Goal: Information Seeking & Learning: Find specific fact

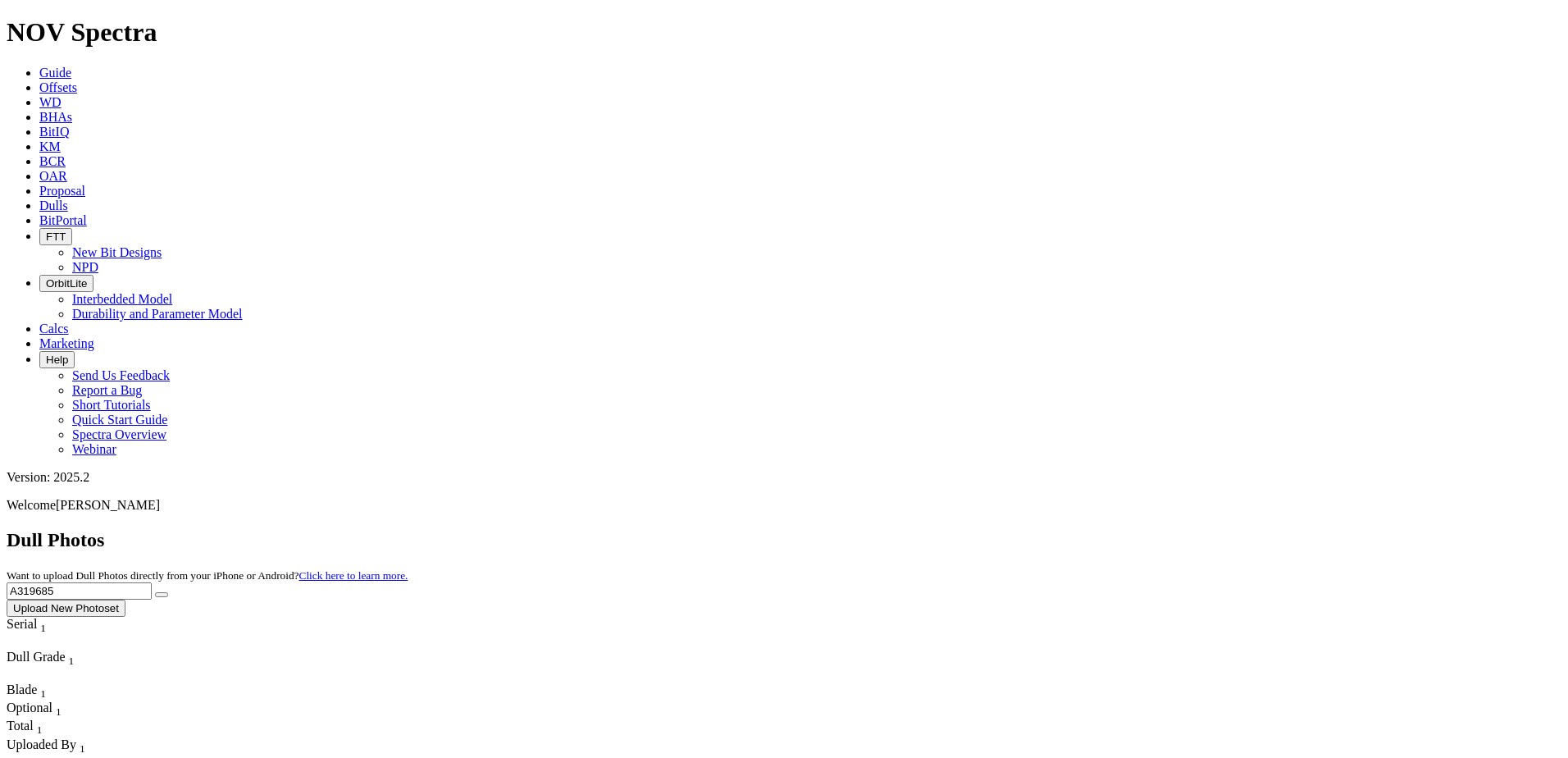
click at [152, 582] on input "A319685" at bounding box center [79, 591] width 145 height 18
paste input "323"
click at [168, 592] on button "submit" at bounding box center [162, 594] width 13 height 5
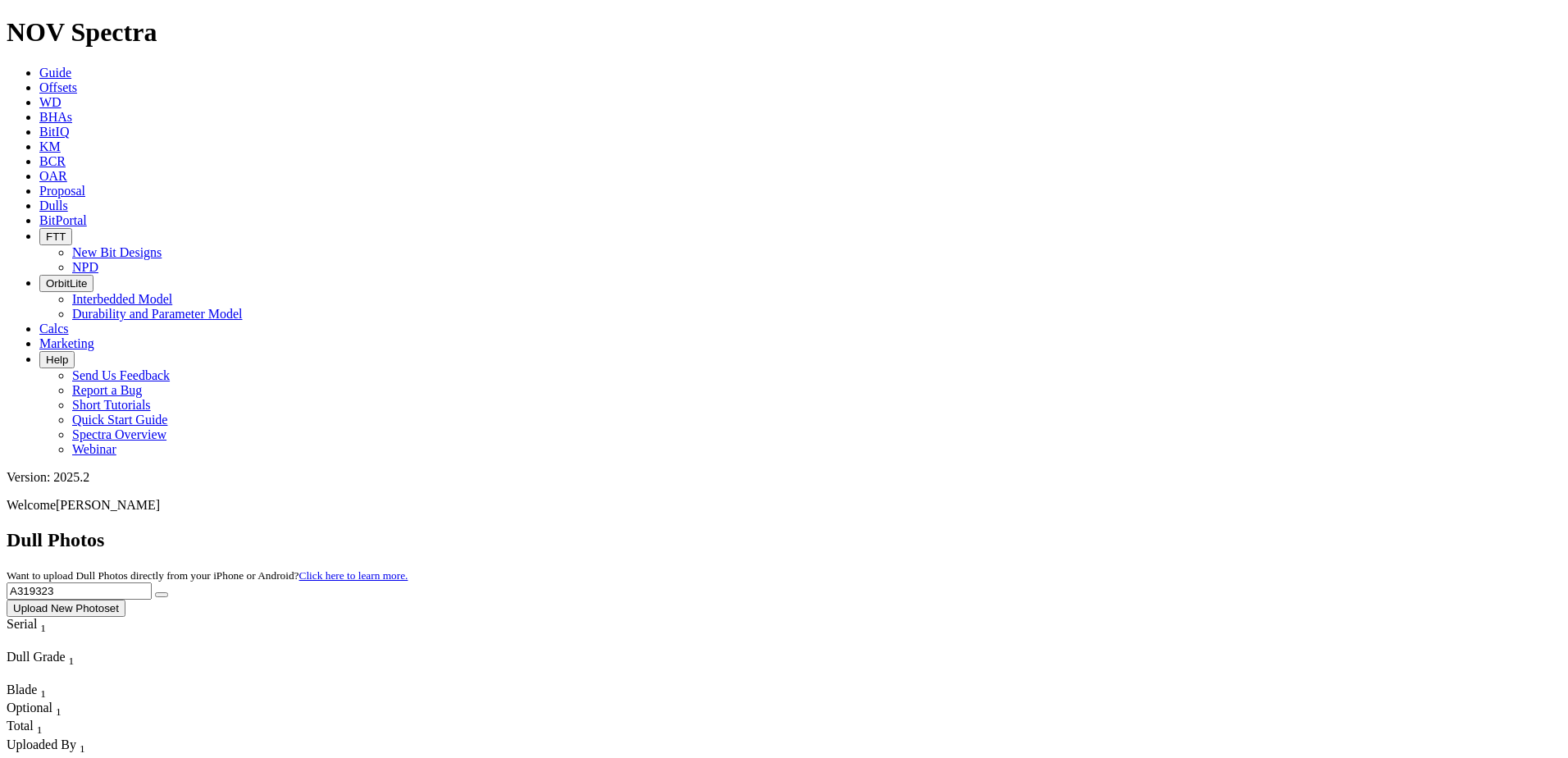
click at [152, 582] on input "A319323" at bounding box center [79, 591] width 145 height 18
paste input "8391"
click at [162, 594] on icon "submit" at bounding box center [162, 594] width 0 height 0
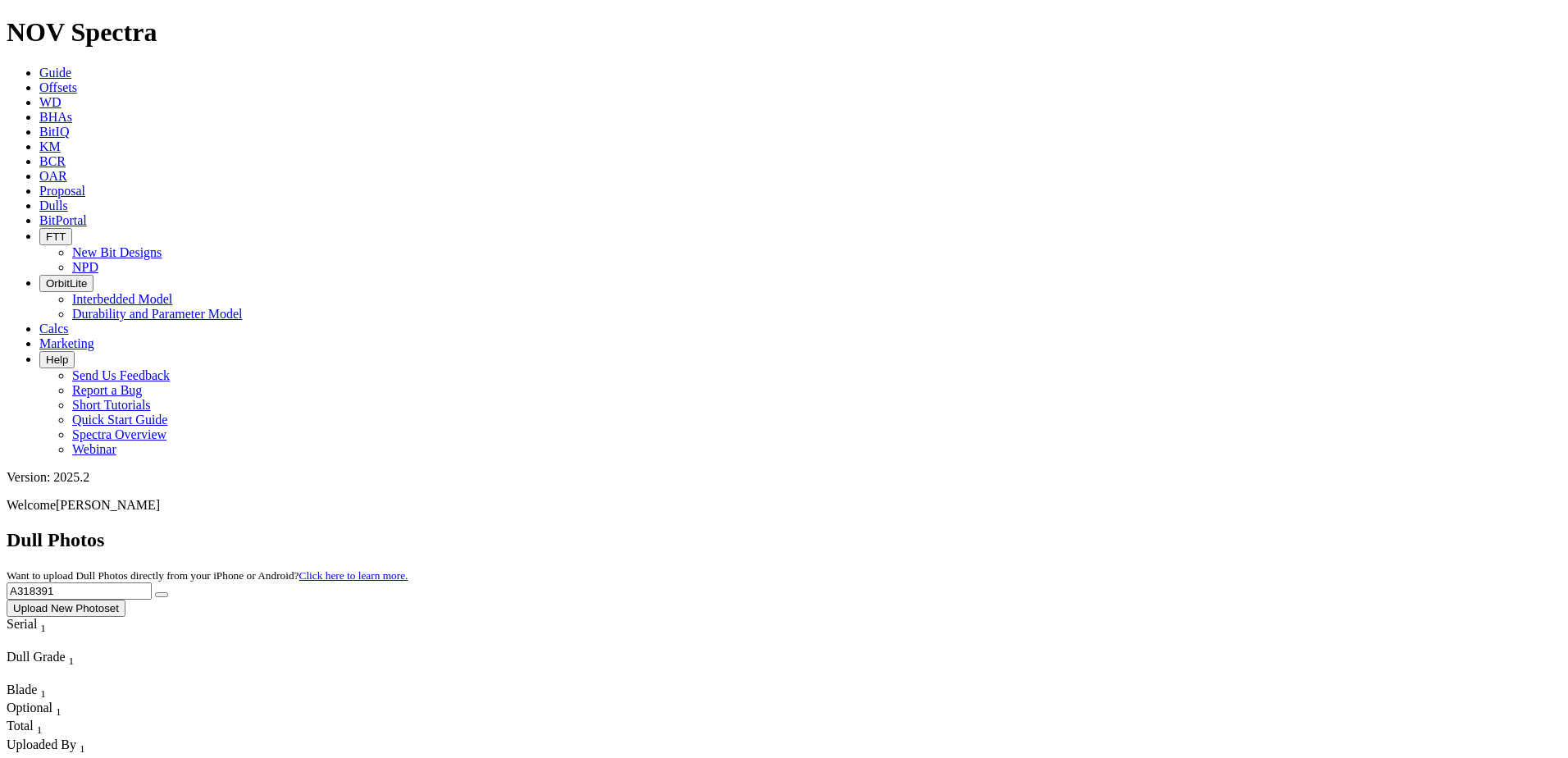
click at [152, 582] on input "A318391" at bounding box center [79, 591] width 145 height 18
paste input "676"
click at [168, 592] on button "submit" at bounding box center [162, 594] width 13 height 5
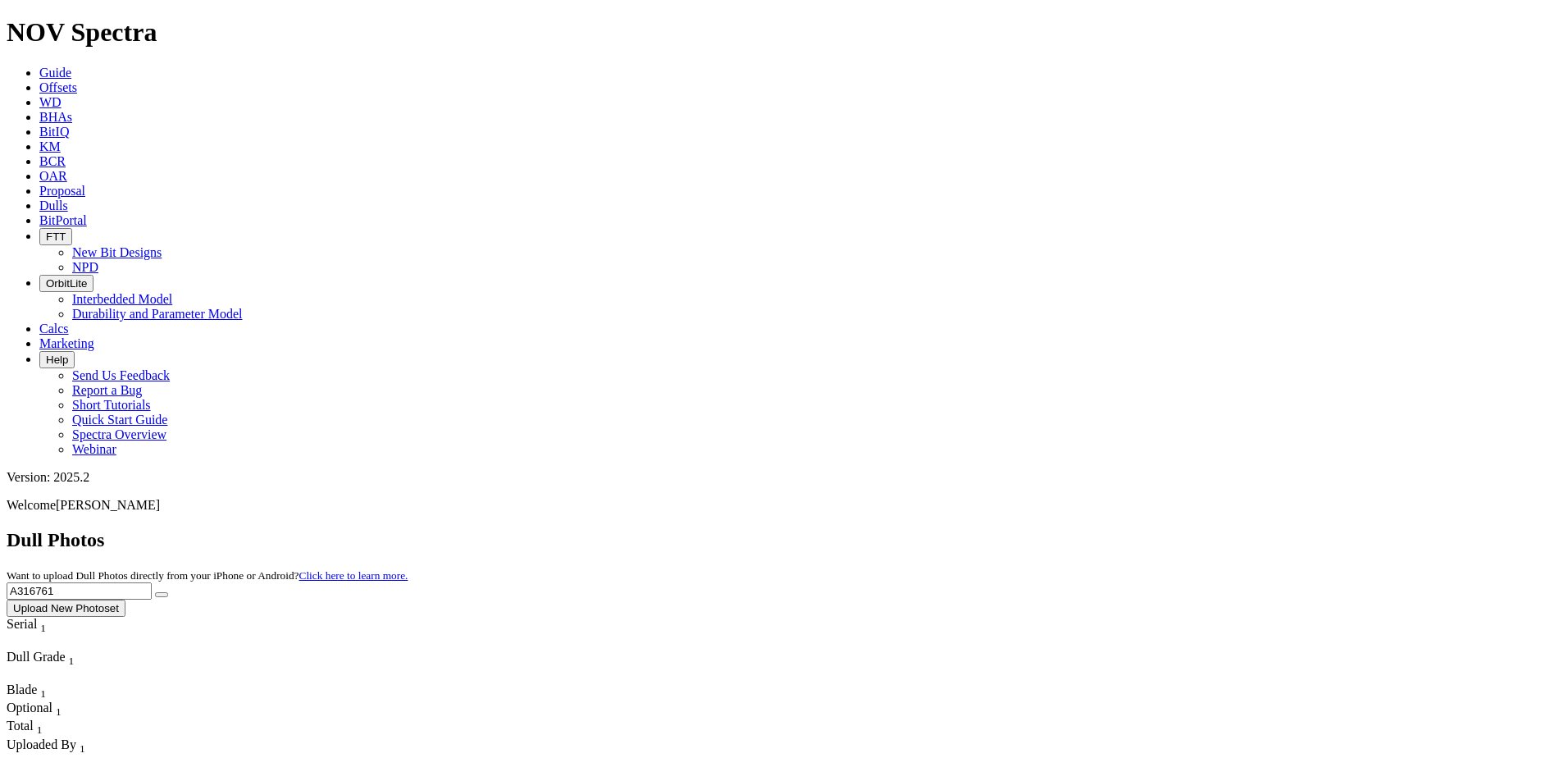
click at [152, 582] on input "A316761" at bounding box center [79, 591] width 145 height 18
click at [162, 594] on icon "submit" at bounding box center [162, 594] width 0 height 0
click at [152, 582] on input "A316761" at bounding box center [79, 591] width 145 height 18
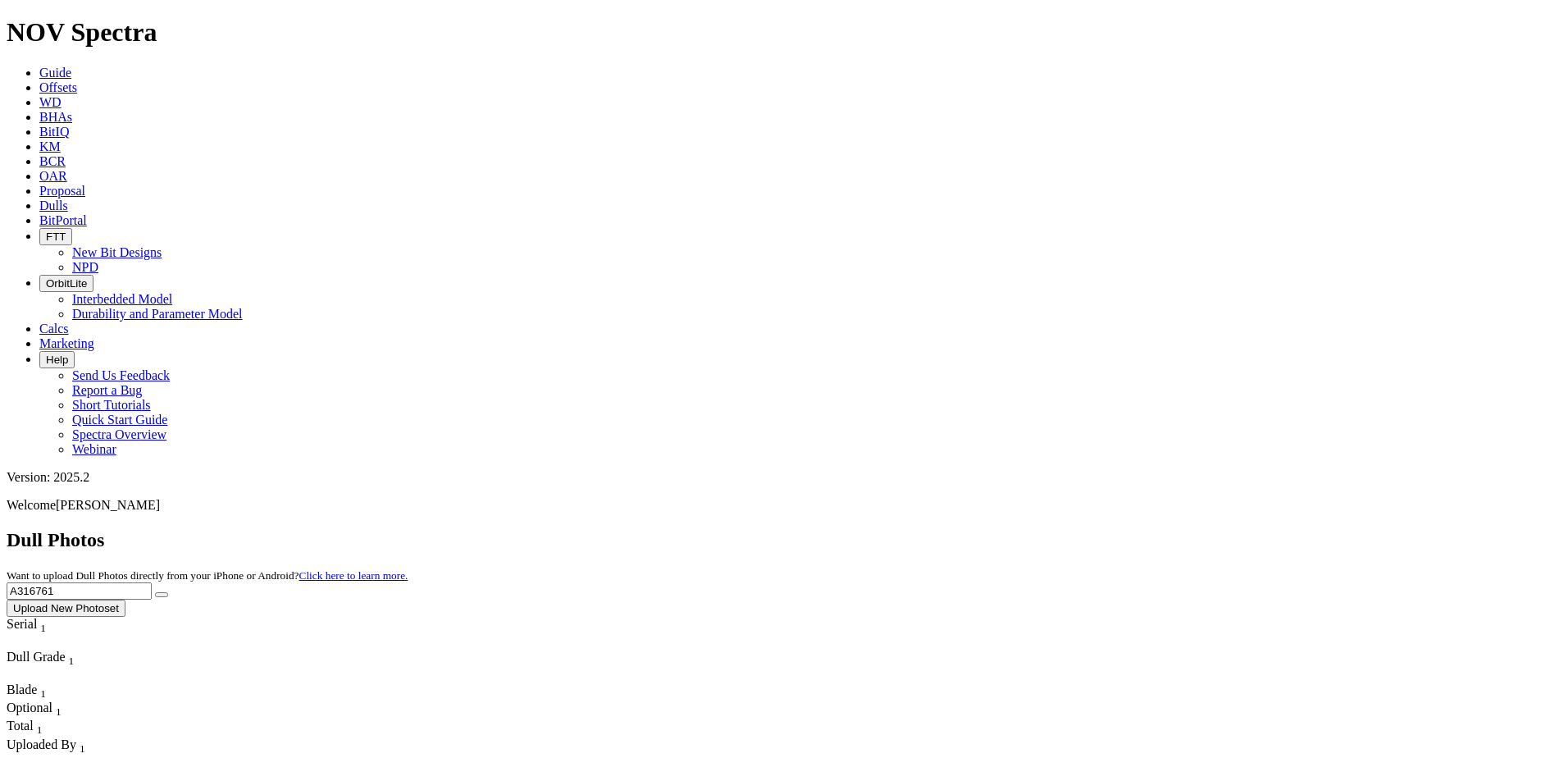
drag, startPoint x: 1189, startPoint y: 74, endPoint x: 1328, endPoint y: 70, distance: 139.1
click at [152, 582] on input "A316761" at bounding box center [79, 591] width 145 height 18
click at [168, 592] on button "submit" at bounding box center [162, 594] width 13 height 5
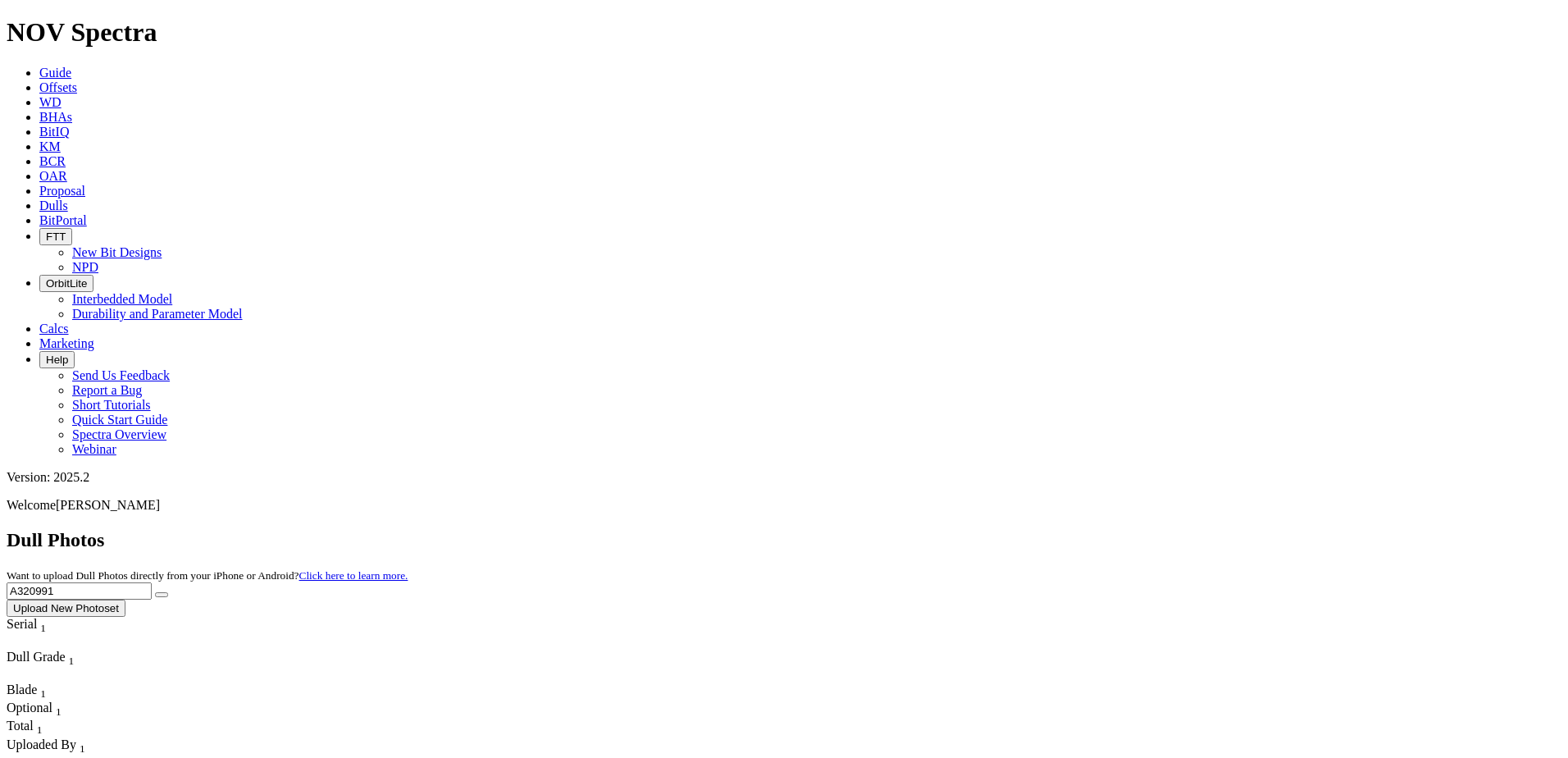
click at [152, 582] on input "A320991" at bounding box center [79, 591] width 145 height 18
paste input "1716"
click at [162, 594] on icon "submit" at bounding box center [162, 594] width 0 height 0
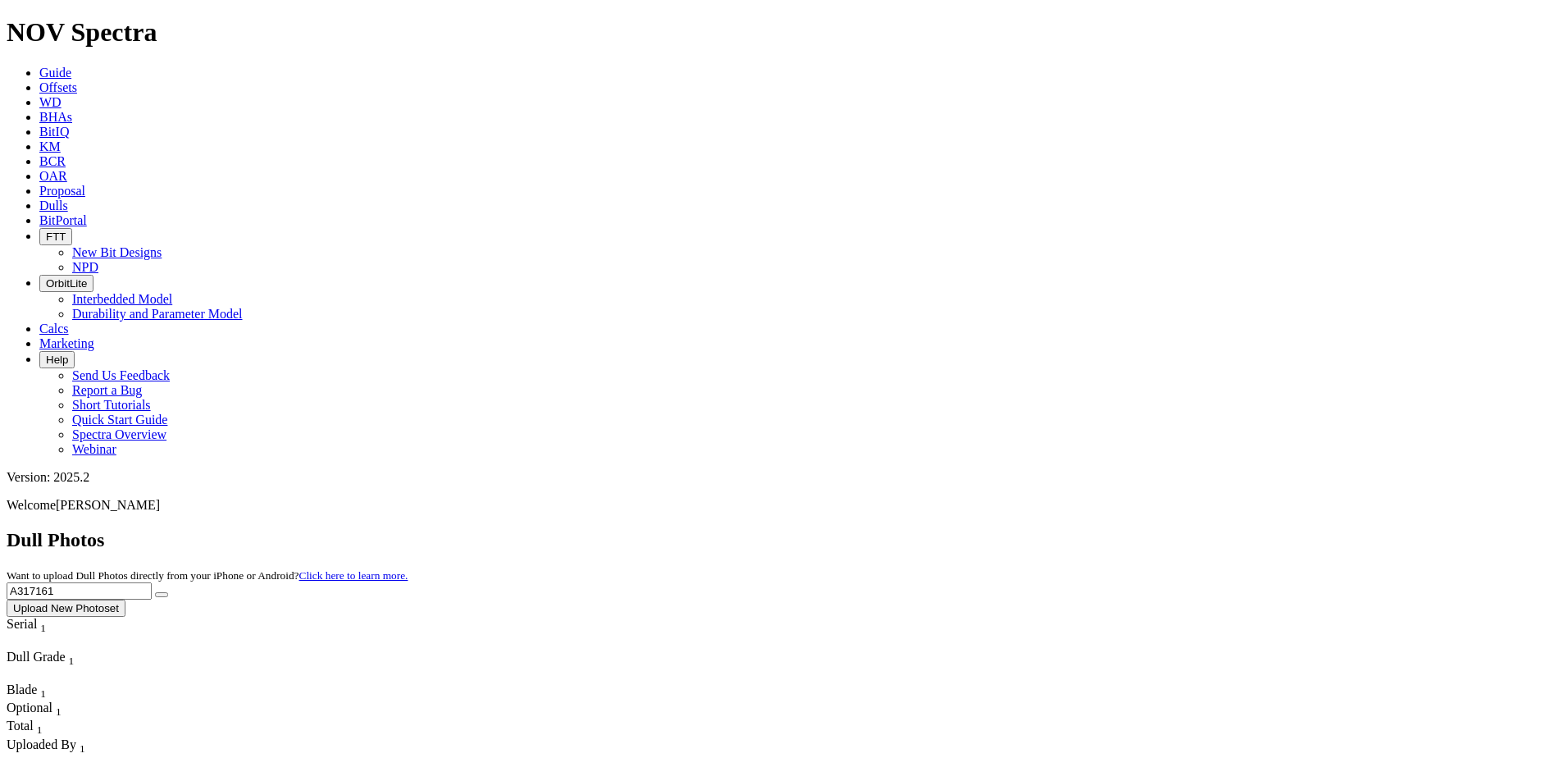
click at [152, 582] on input "A317161" at bounding box center [79, 591] width 145 height 18
paste input "20989"
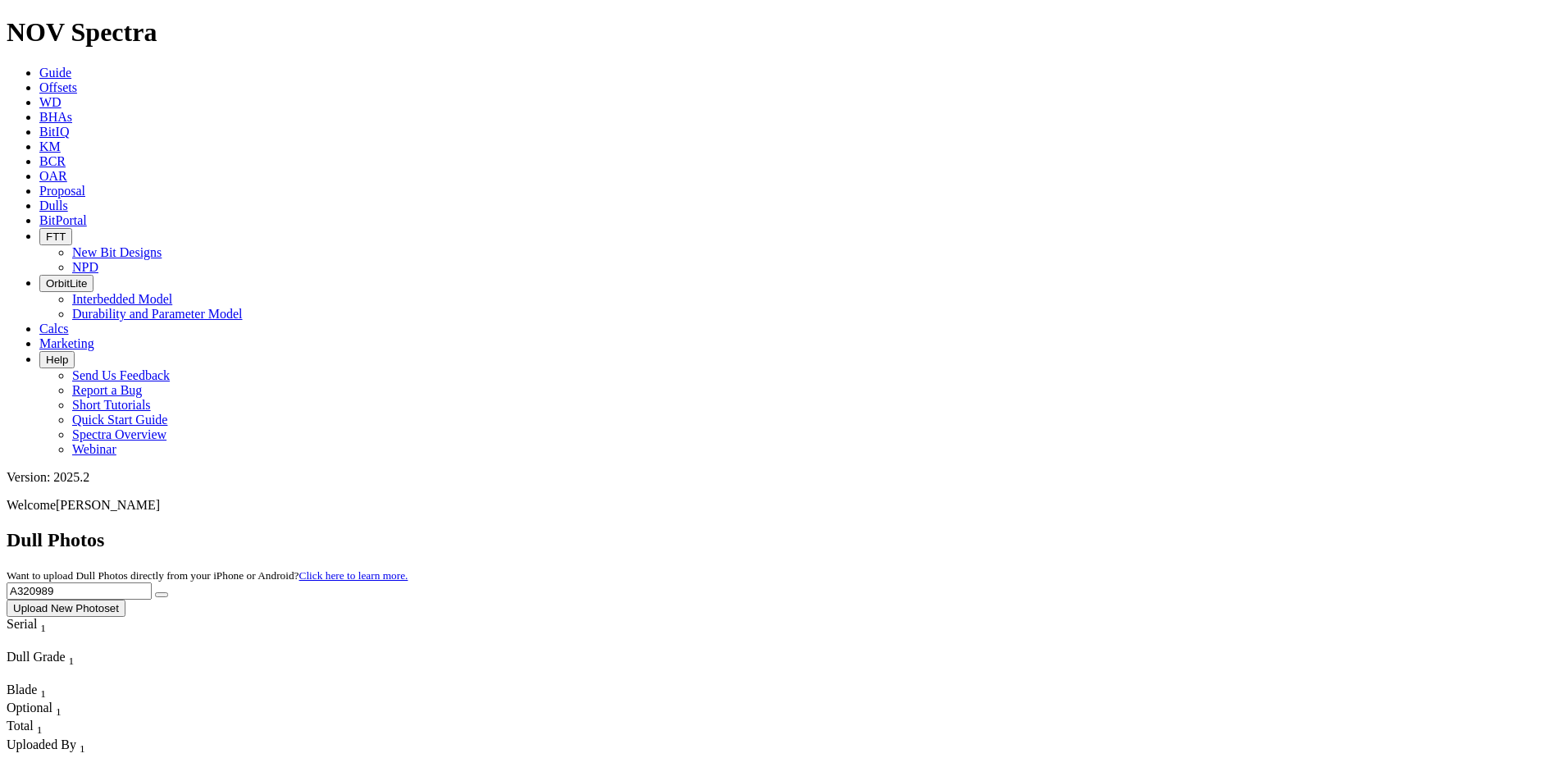
click at [168, 592] on button "submit" at bounding box center [162, 594] width 13 height 5
click at [152, 582] on input "A320989" at bounding box center [79, 591] width 145 height 18
paste input "526"
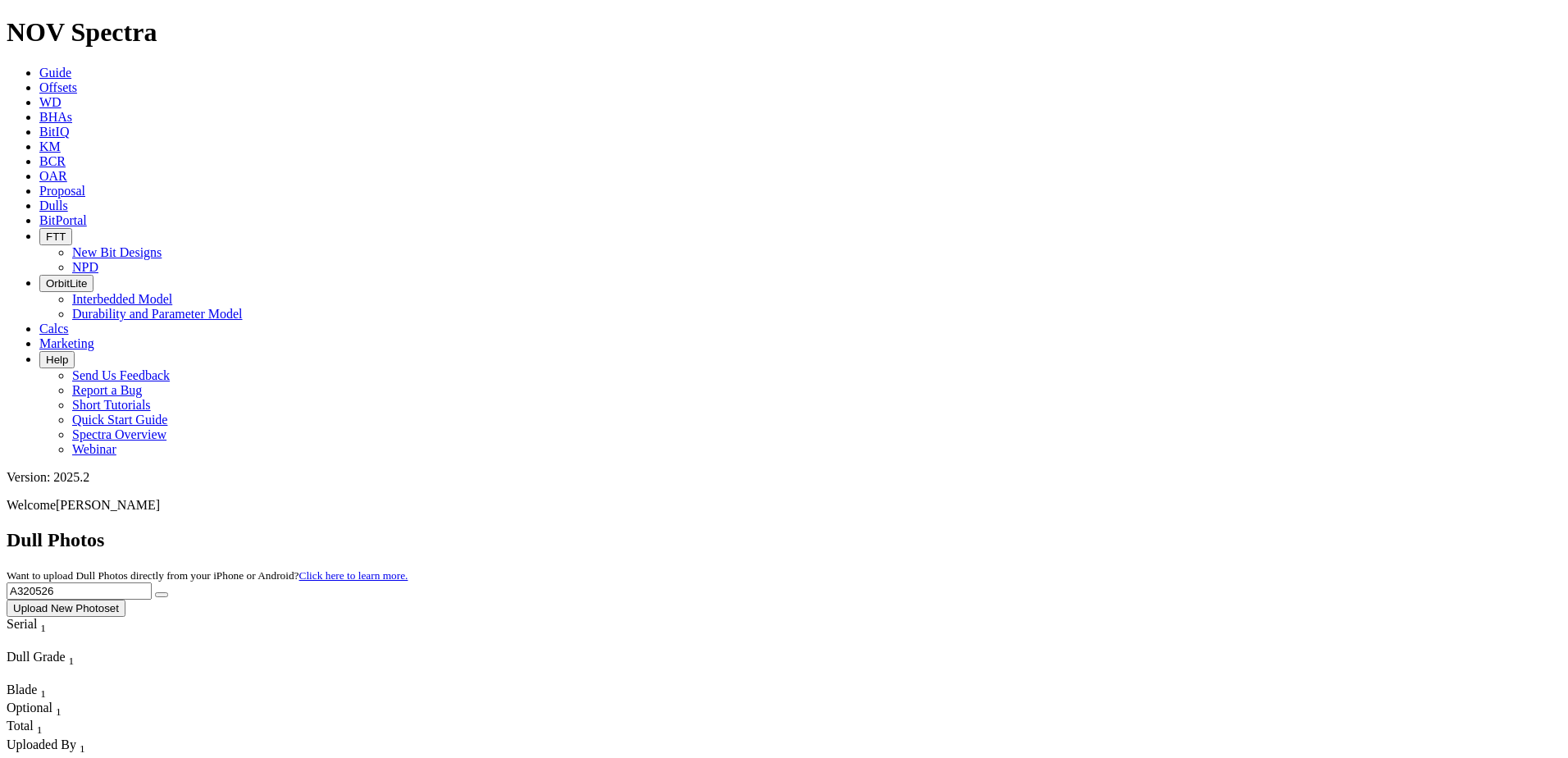
click at [168, 592] on button "submit" at bounding box center [162, 594] width 13 height 5
click at [152, 582] on input "A320526" at bounding box center [79, 591] width 145 height 18
paste input "17164"
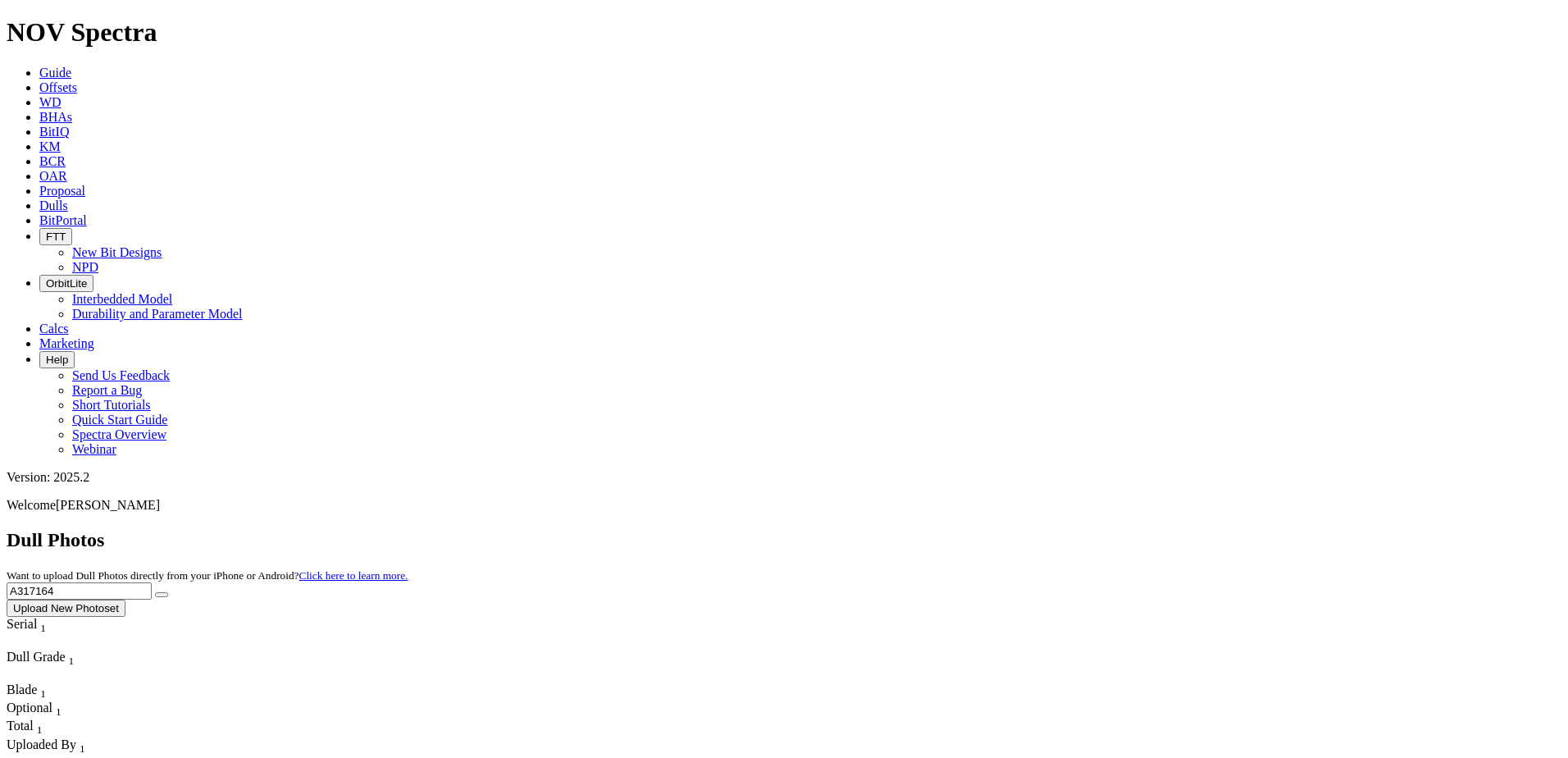
click at [162, 594] on icon "submit" at bounding box center [162, 594] width 0 height 0
click at [1248, 529] on div "Dull Photos Want to upload Dull Photos directly from your iPhone or Android? Cl…" at bounding box center [784, 573] width 1555 height 87
click at [152, 582] on input "A317164" at bounding box center [79, 591] width 145 height 18
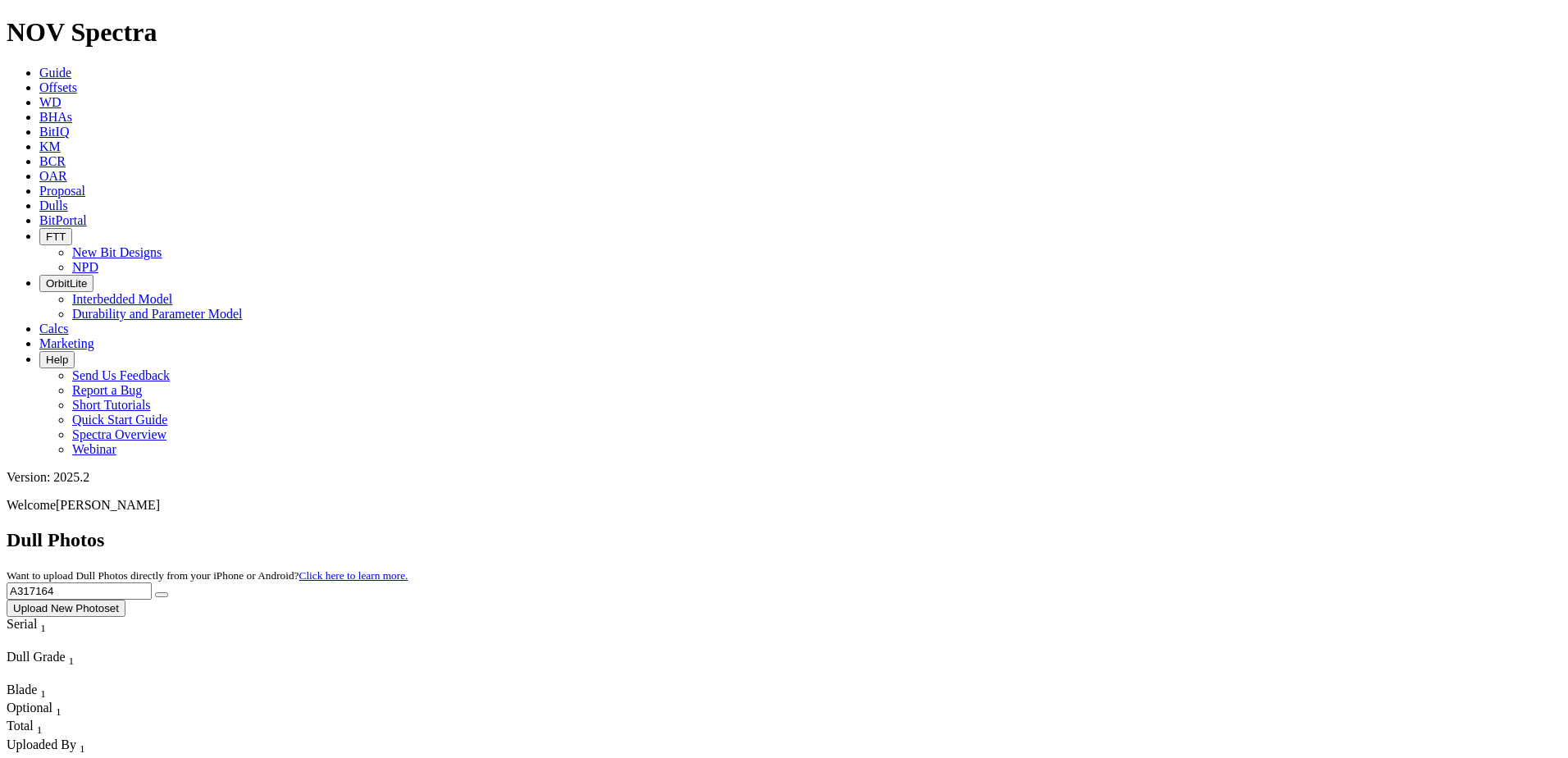
paste input "338"
click at [162, 594] on icon "submit" at bounding box center [162, 594] width 0 height 0
click at [152, 582] on input "A317338" at bounding box center [79, 591] width 145 height 18
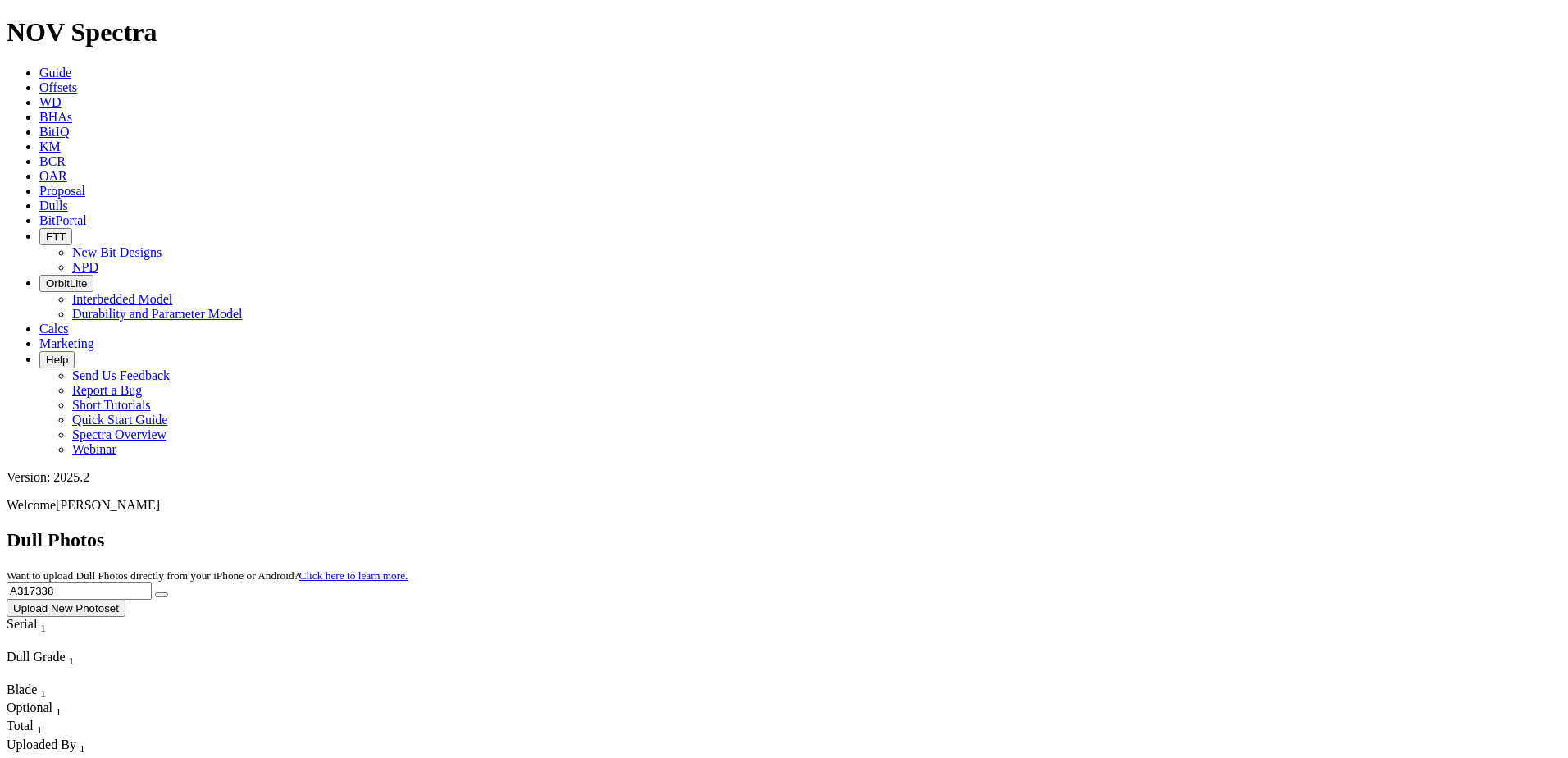
paste input "9685"
type input "A319685"
click at [168, 592] on button "submit" at bounding box center [162, 594] width 13 height 5
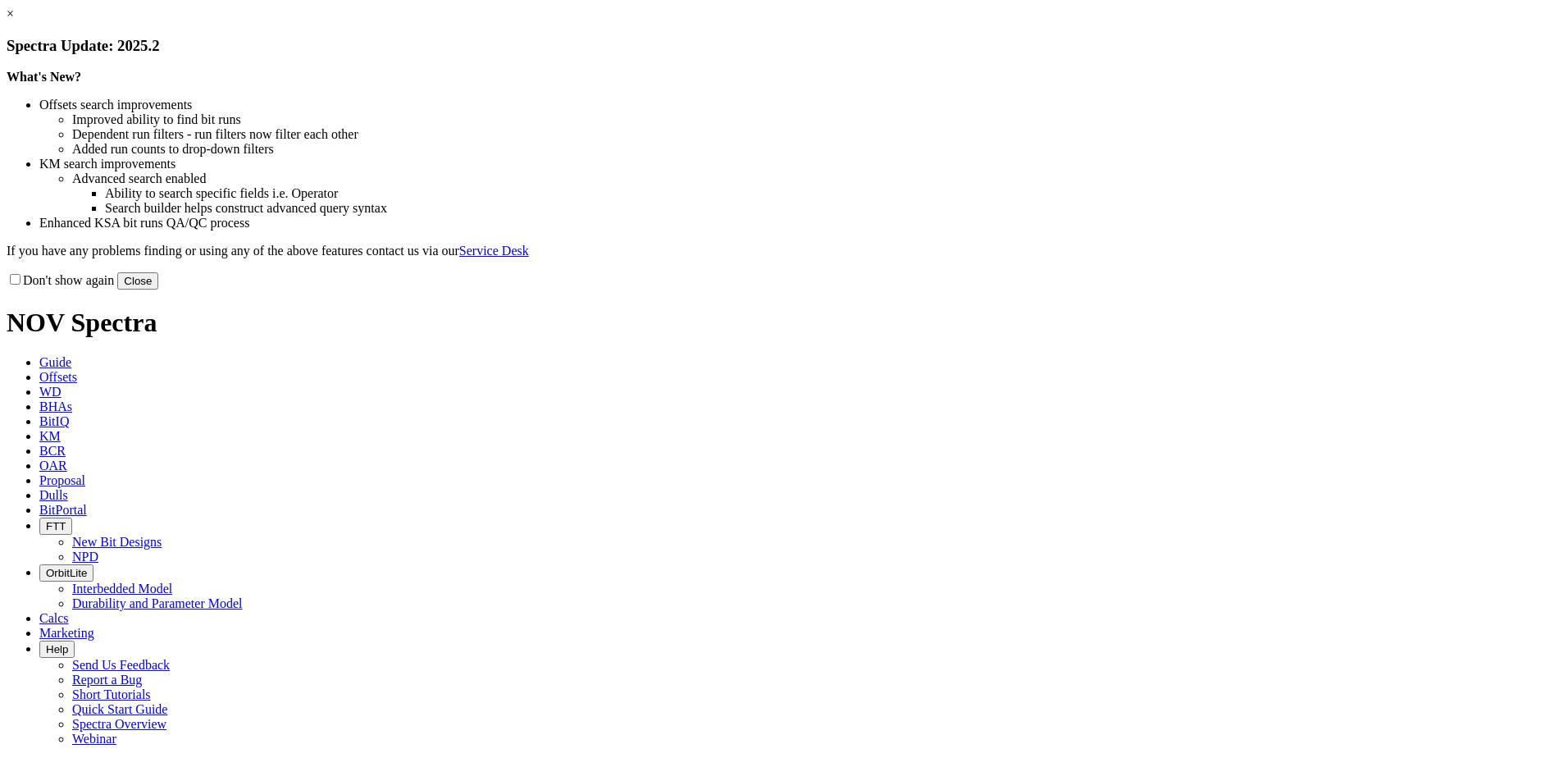
click at [14, 20] on link "×" at bounding box center [10, 13] width 7 height 14
click at [158, 289] on button "Close" at bounding box center [138, 281] width 41 height 18
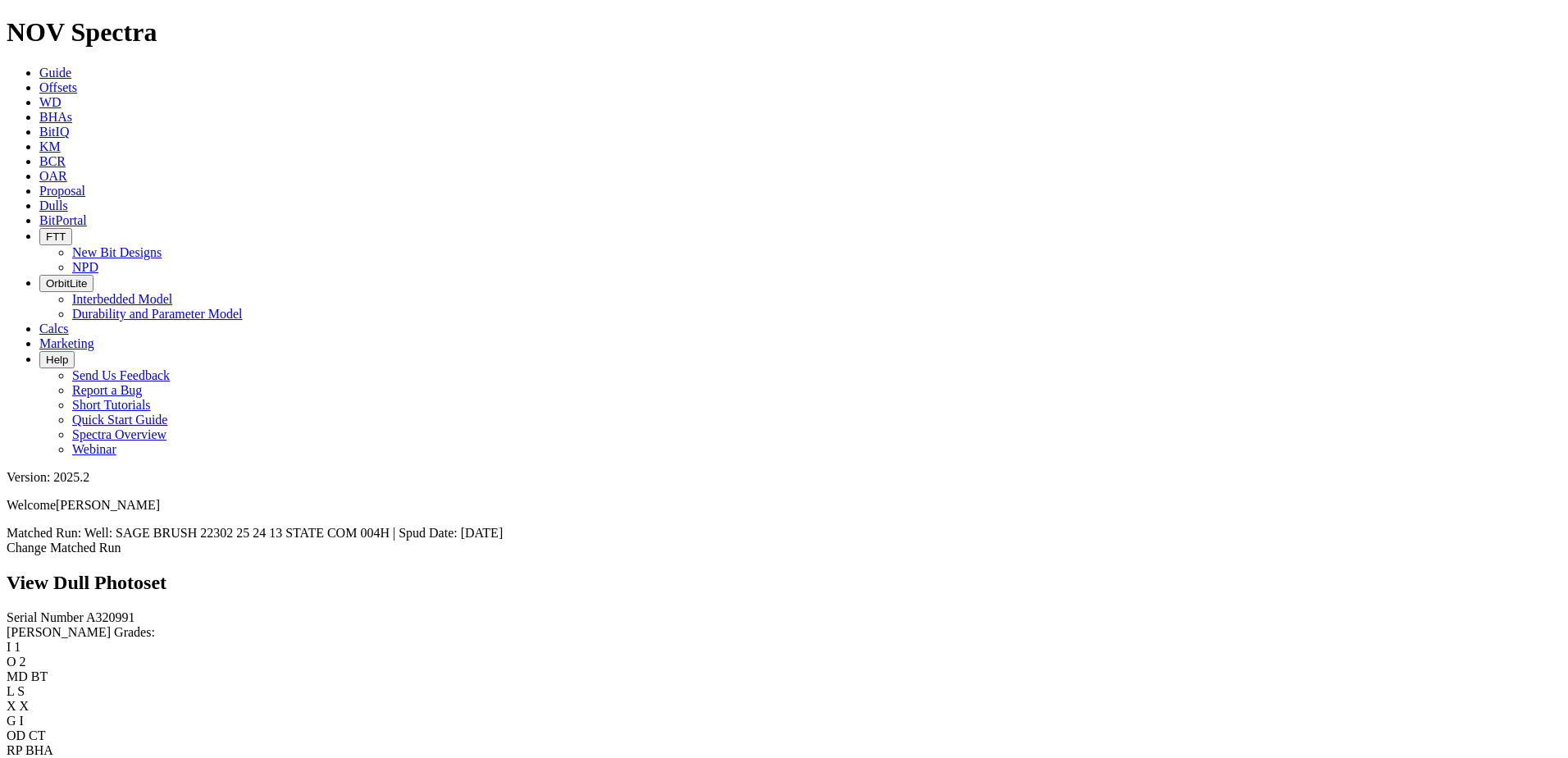
click at [121, 540] on link "Change Matched Run" at bounding box center [63, 547] width 114 height 14
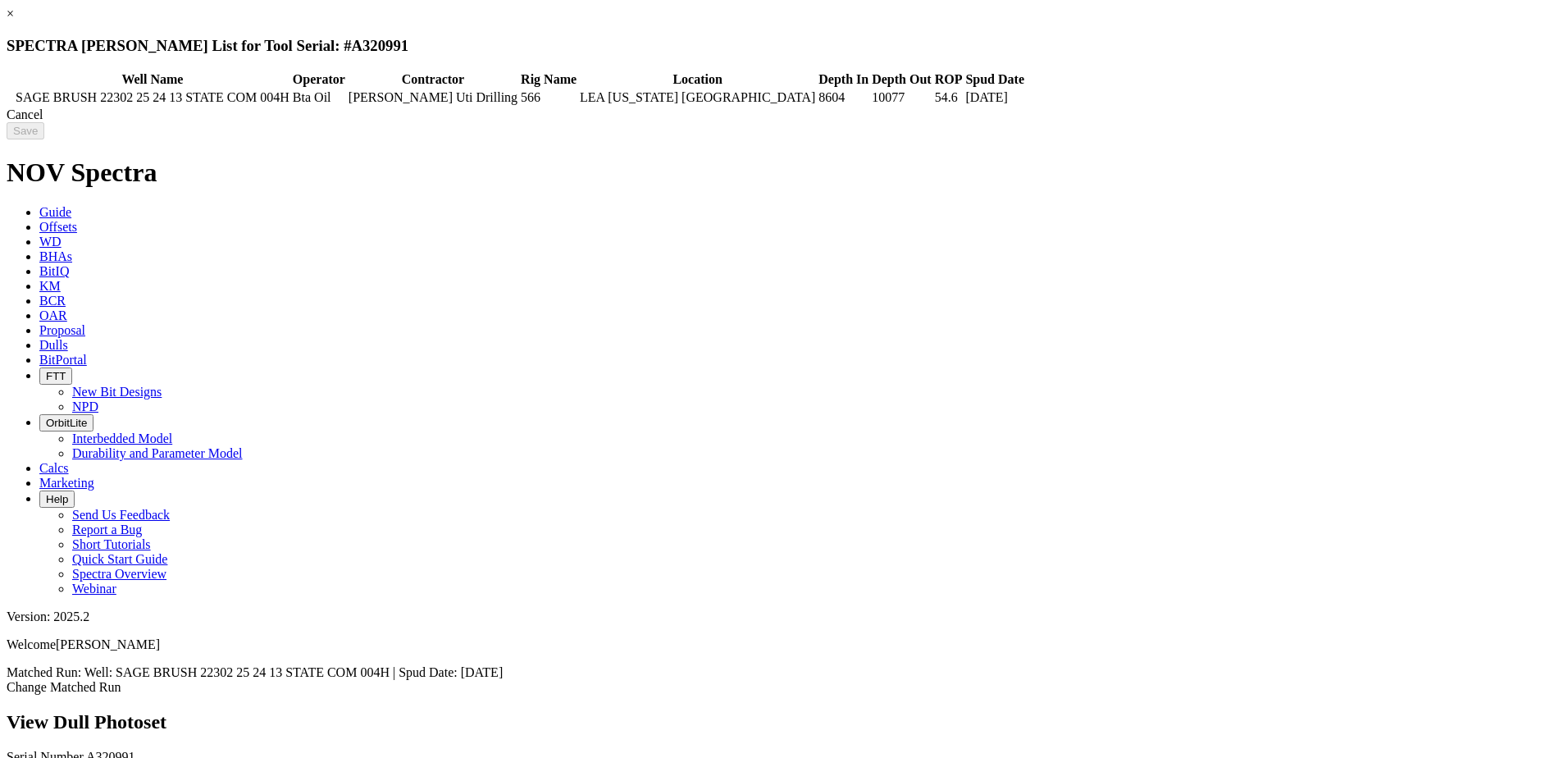
click at [9, 98] on icon at bounding box center [9, 98] width 0 height 0
click at [1255, 122] on div "Cancel" at bounding box center [784, 115] width 1555 height 15
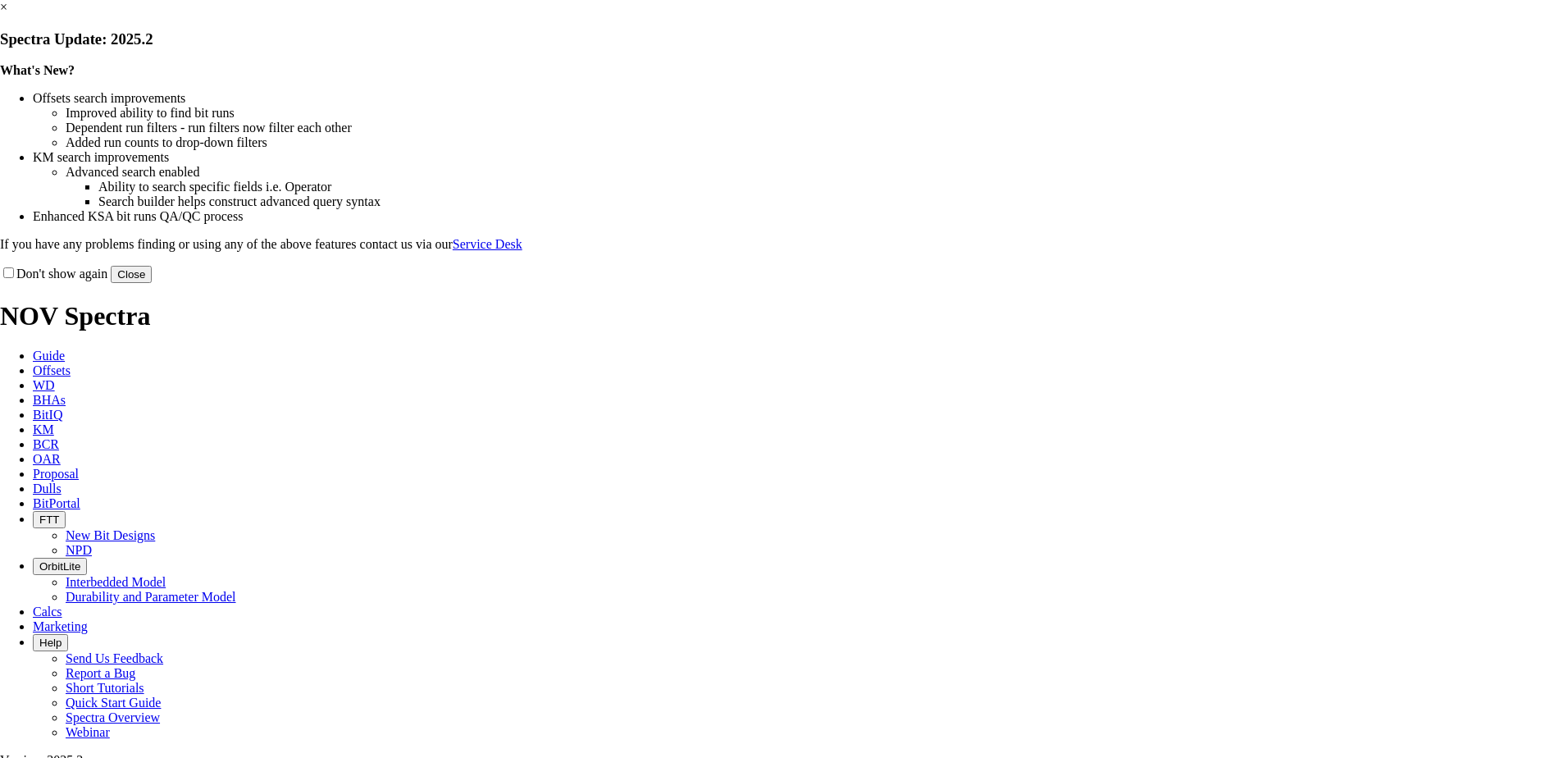
click at [152, 283] on button "Close" at bounding box center [131, 274] width 41 height 18
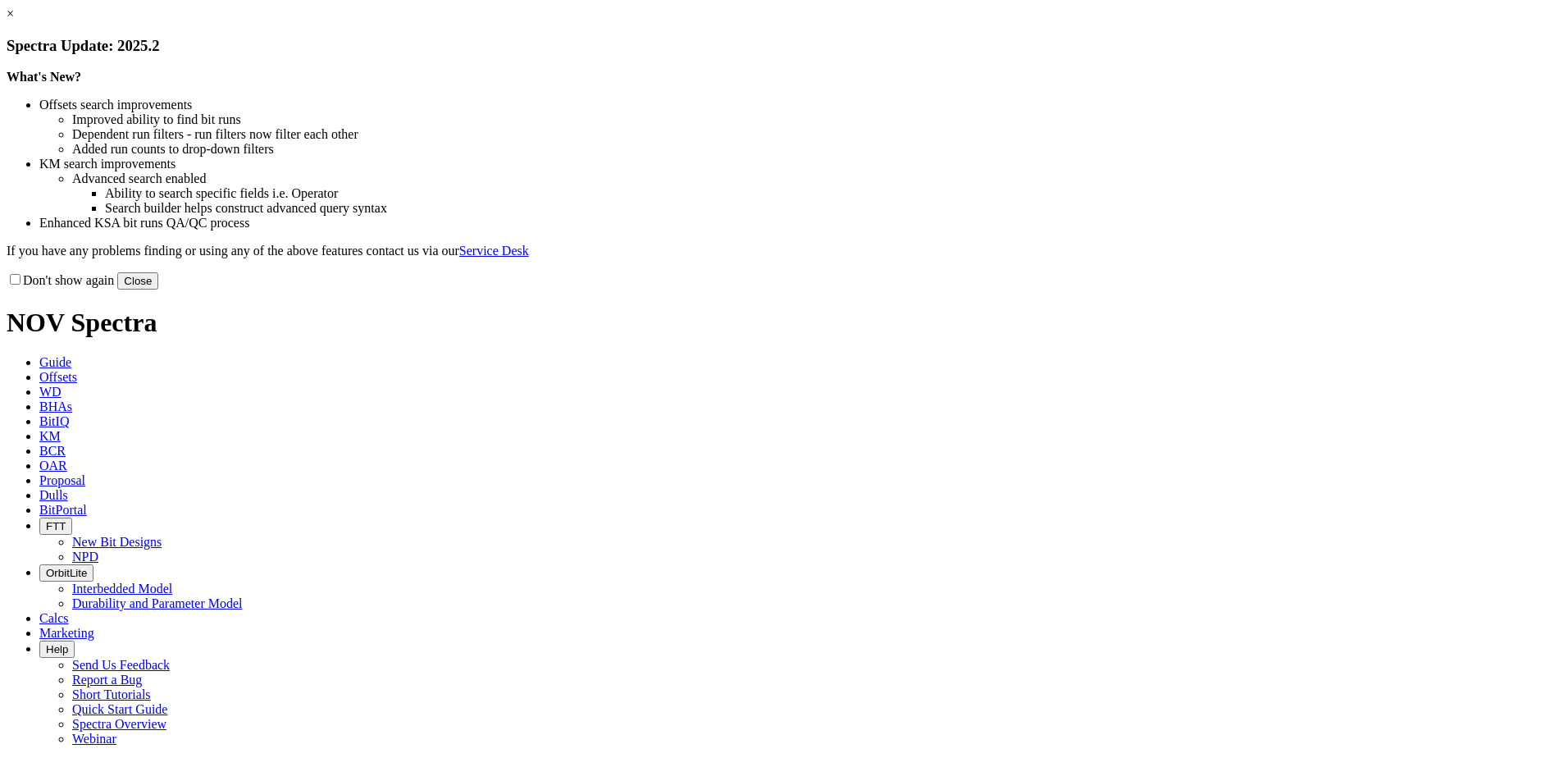
click at [14, 20] on link "×" at bounding box center [10, 13] width 7 height 14
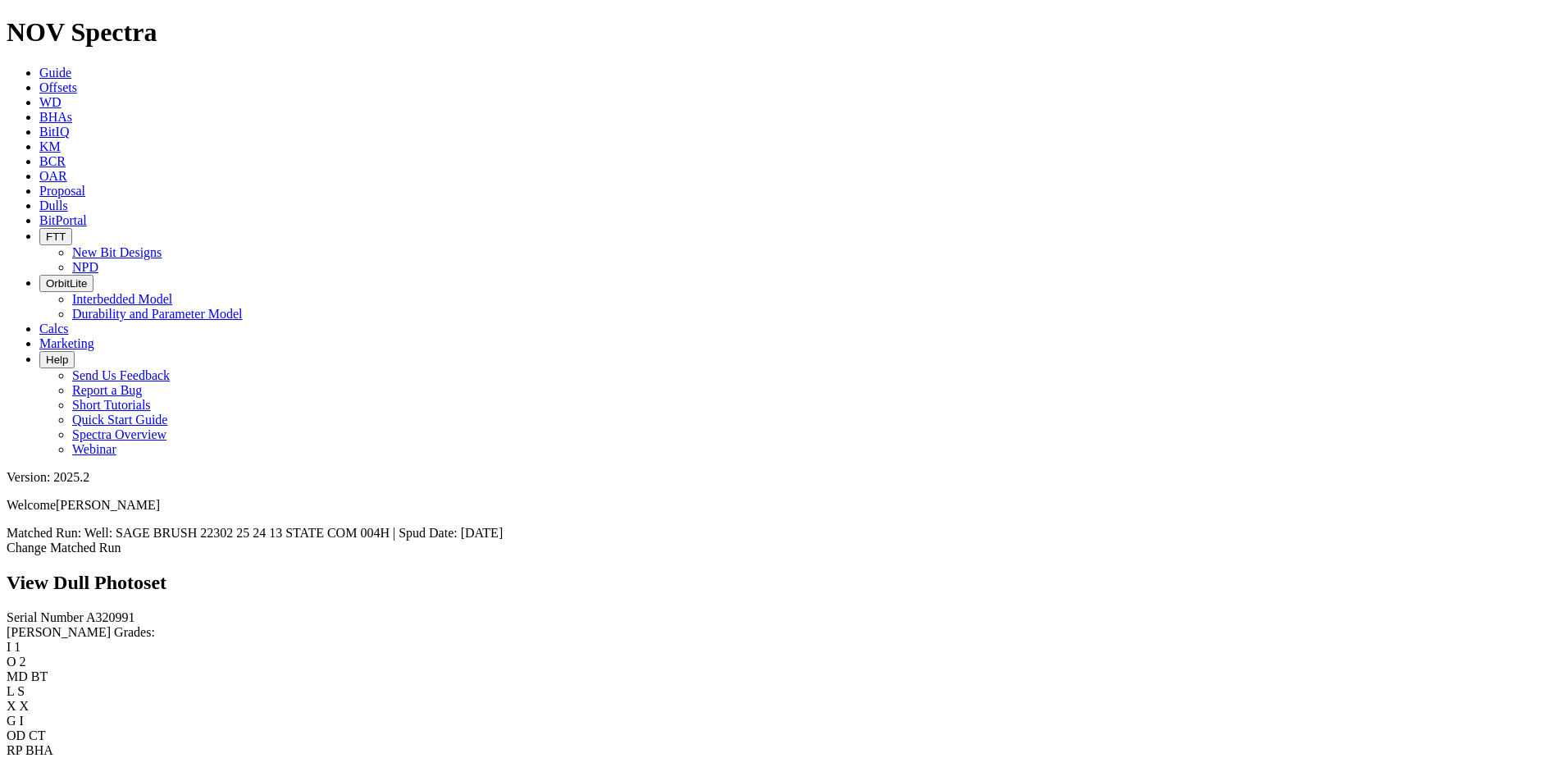
click at [121, 540] on link "Change Matched Run" at bounding box center [63, 547] width 114 height 14
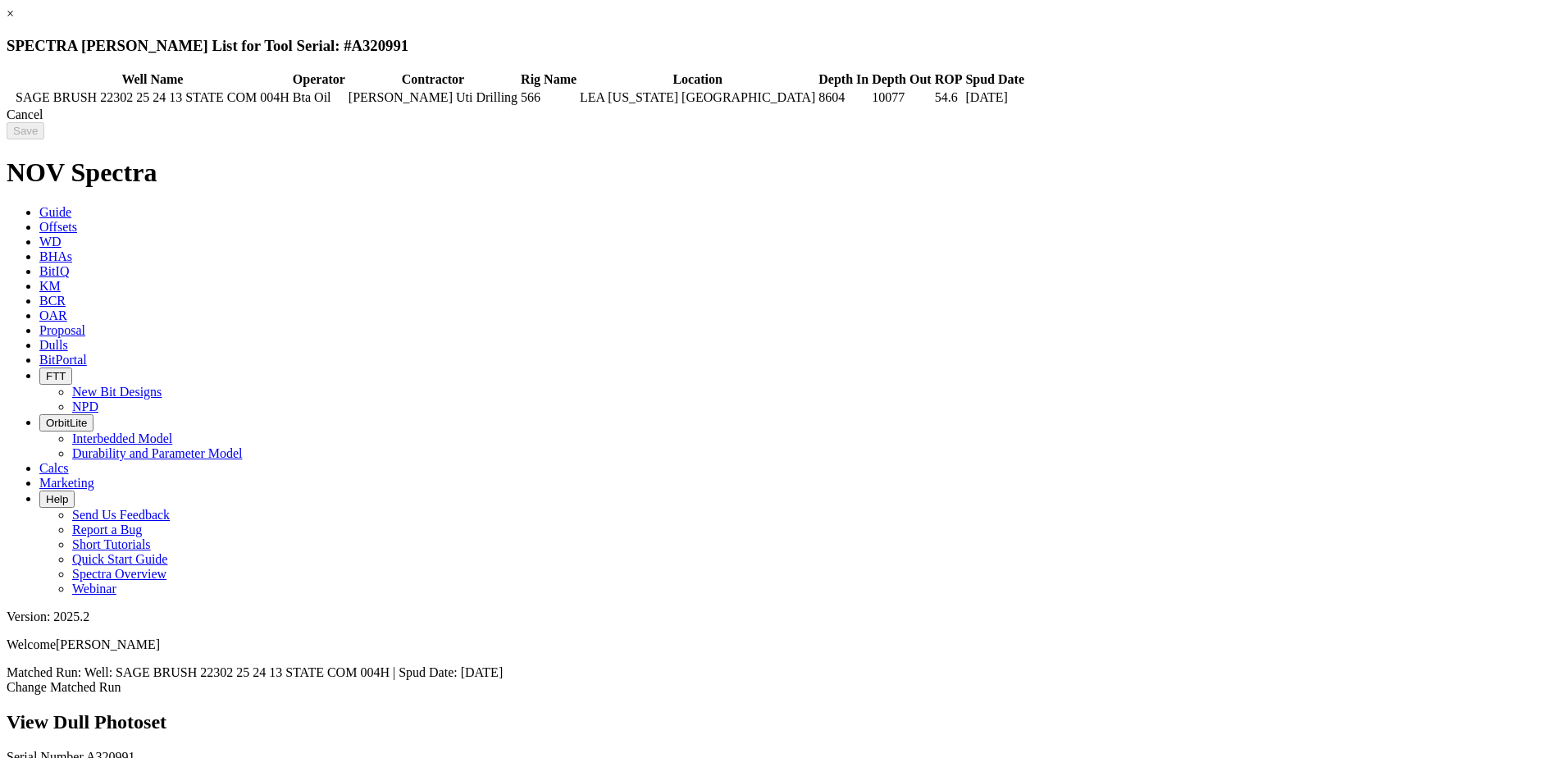
click at [9, 98] on icon at bounding box center [9, 98] width 0 height 0
click at [1231, 122] on div "Cancel" at bounding box center [784, 115] width 1555 height 15
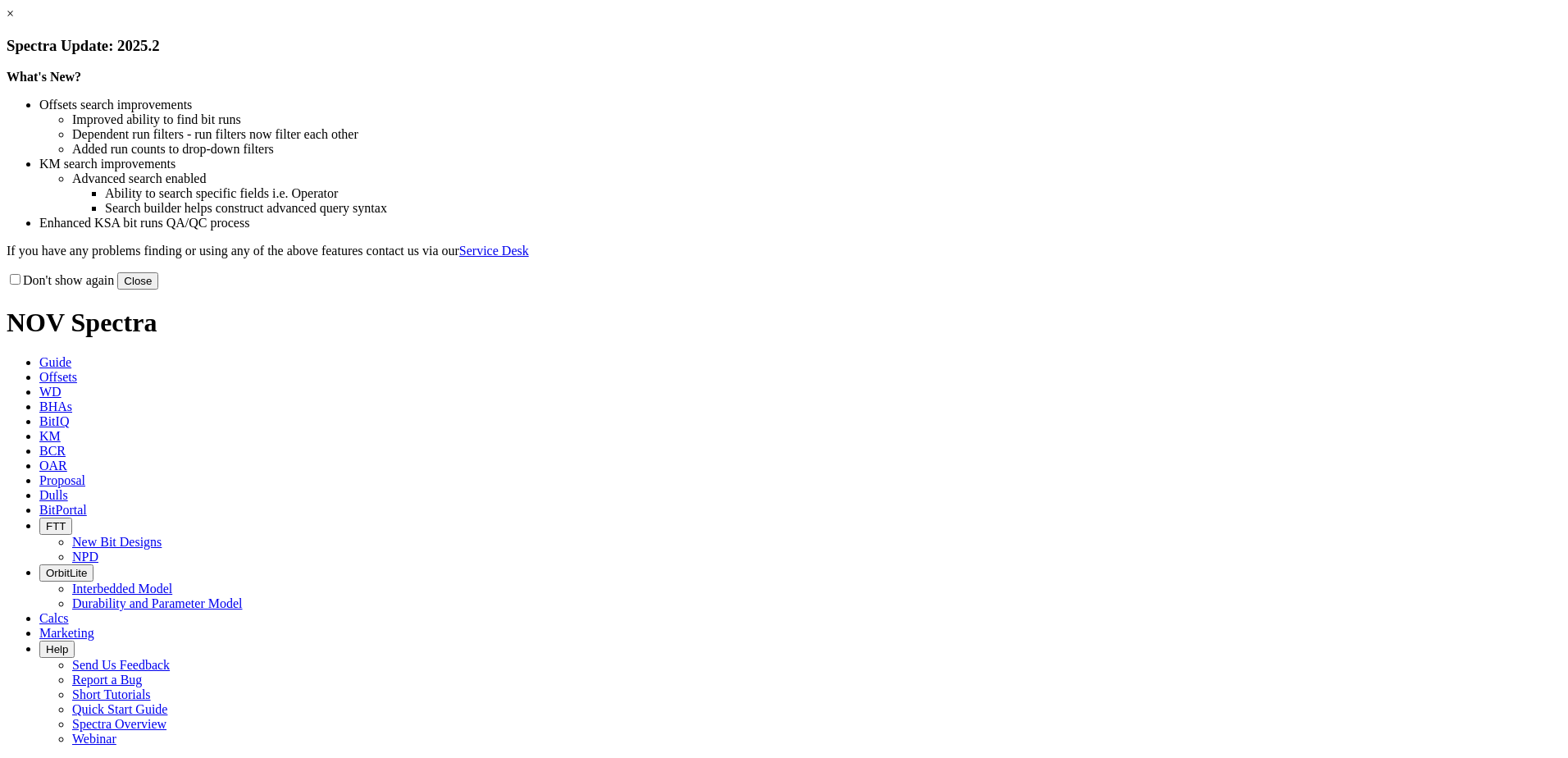
click at [158, 289] on button "Close" at bounding box center [138, 281] width 41 height 18
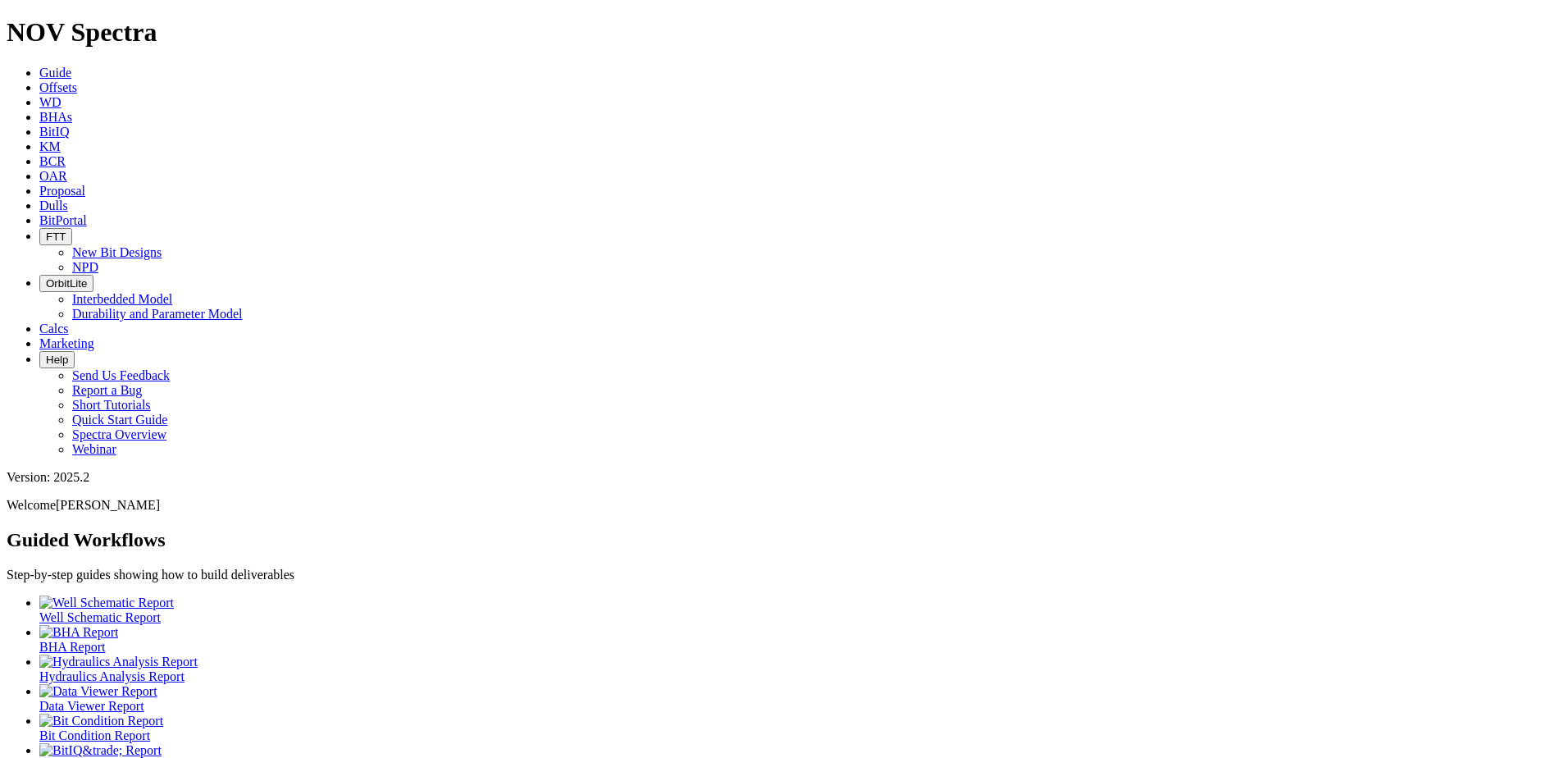
click at [77, 80] on span "Offsets" at bounding box center [58, 86] width 38 height 14
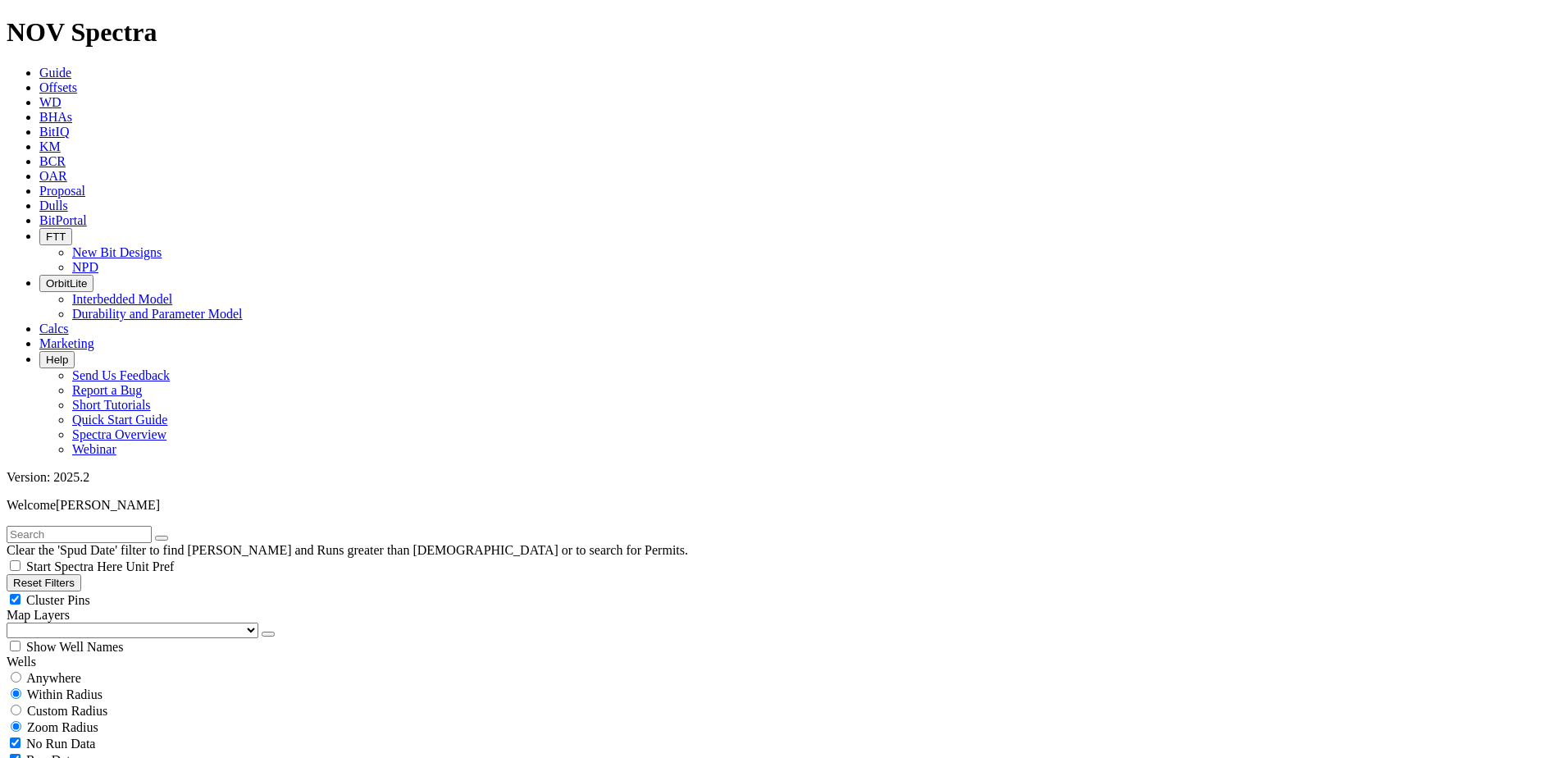
click at [152, 525] on input "text" at bounding box center [79, 534] width 145 height 18
paste input "A318391"
type input "A318391"
click at [168, 536] on button "button" at bounding box center [162, 538] width 13 height 5
click at [152, 525] on input "text" at bounding box center [79, 534] width 145 height 18
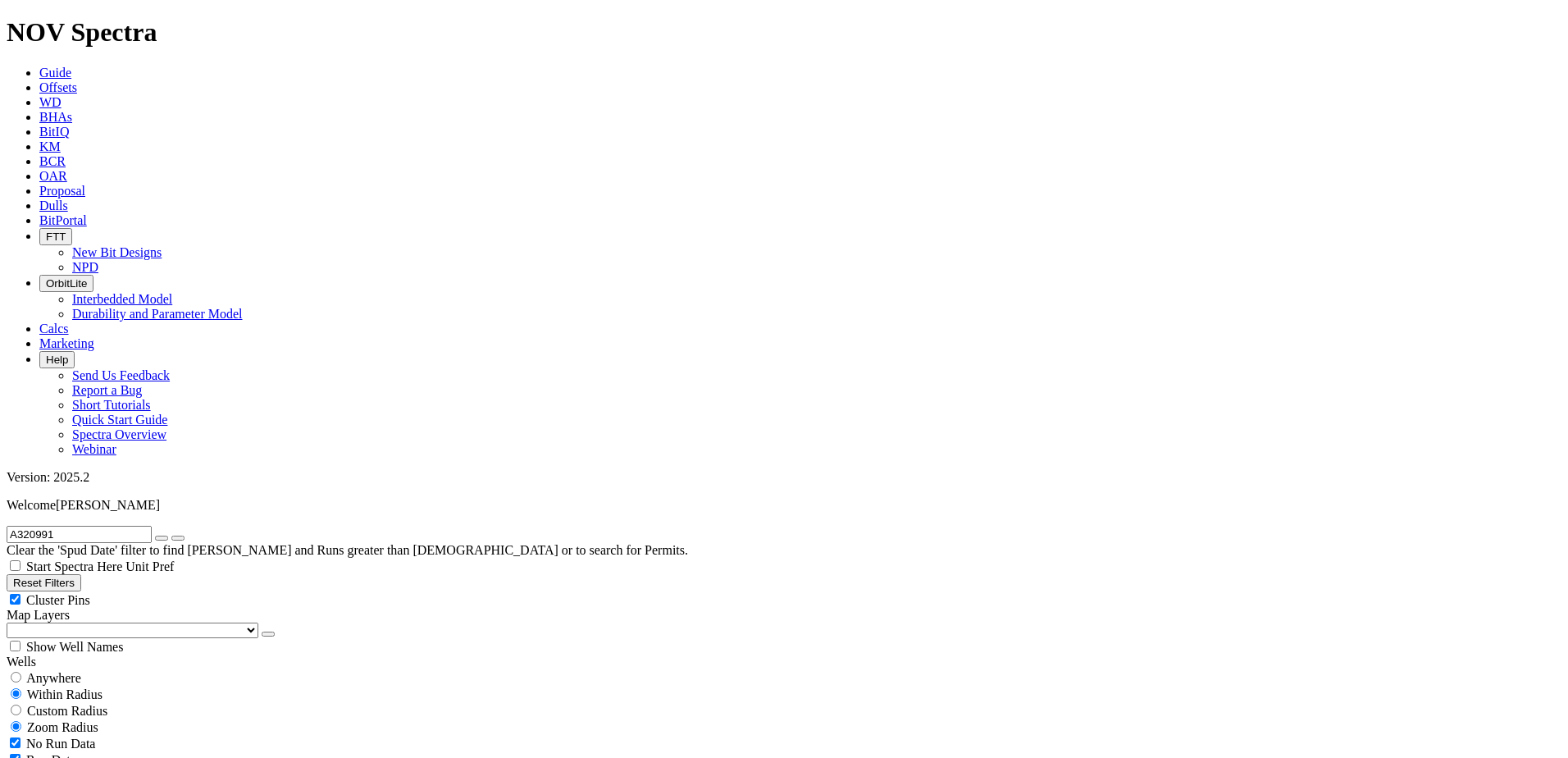
type input "A320991"
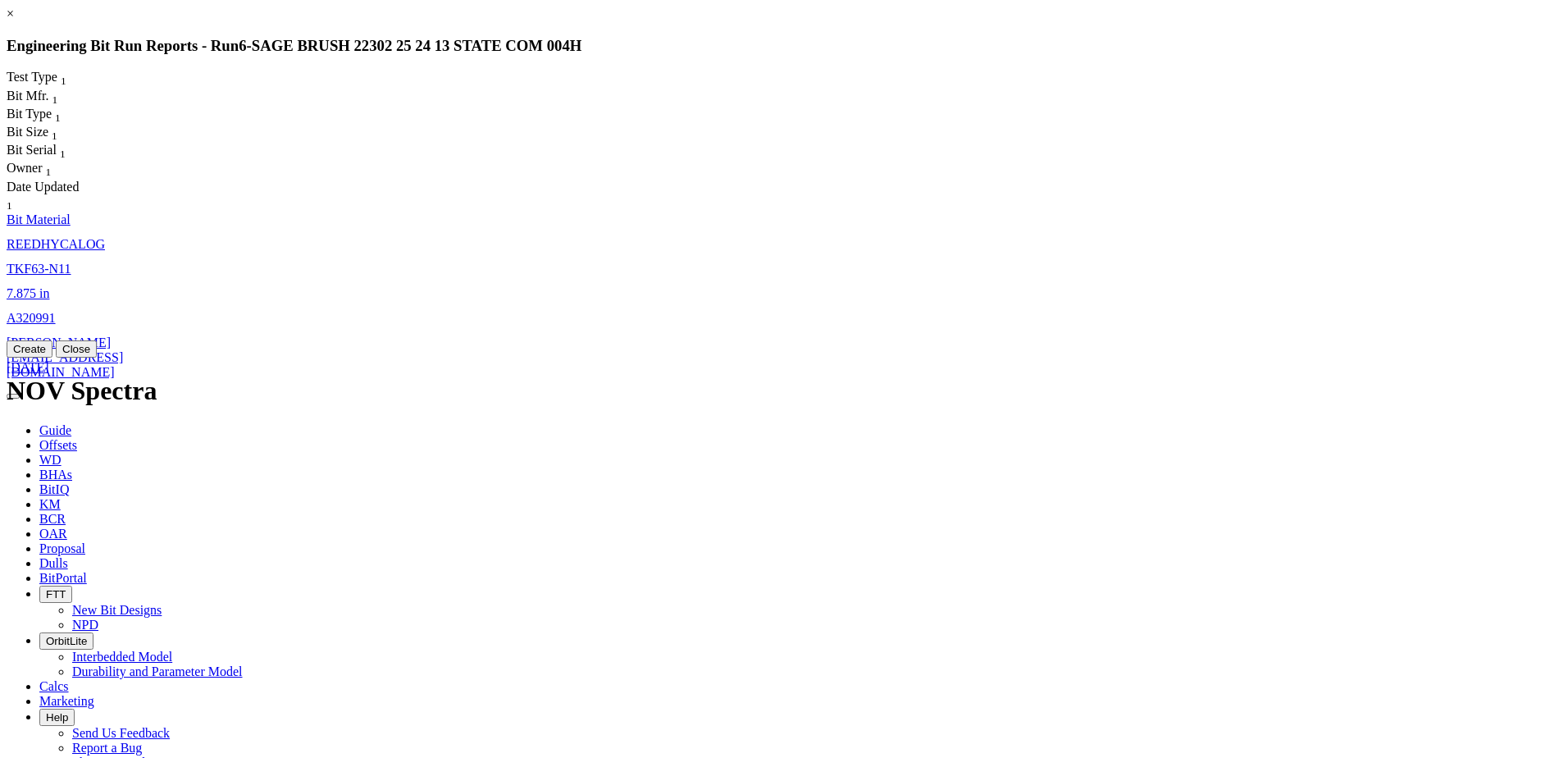
click span "TKF63-N11"
select select "Bit Material"
